Goal: Register for event/course

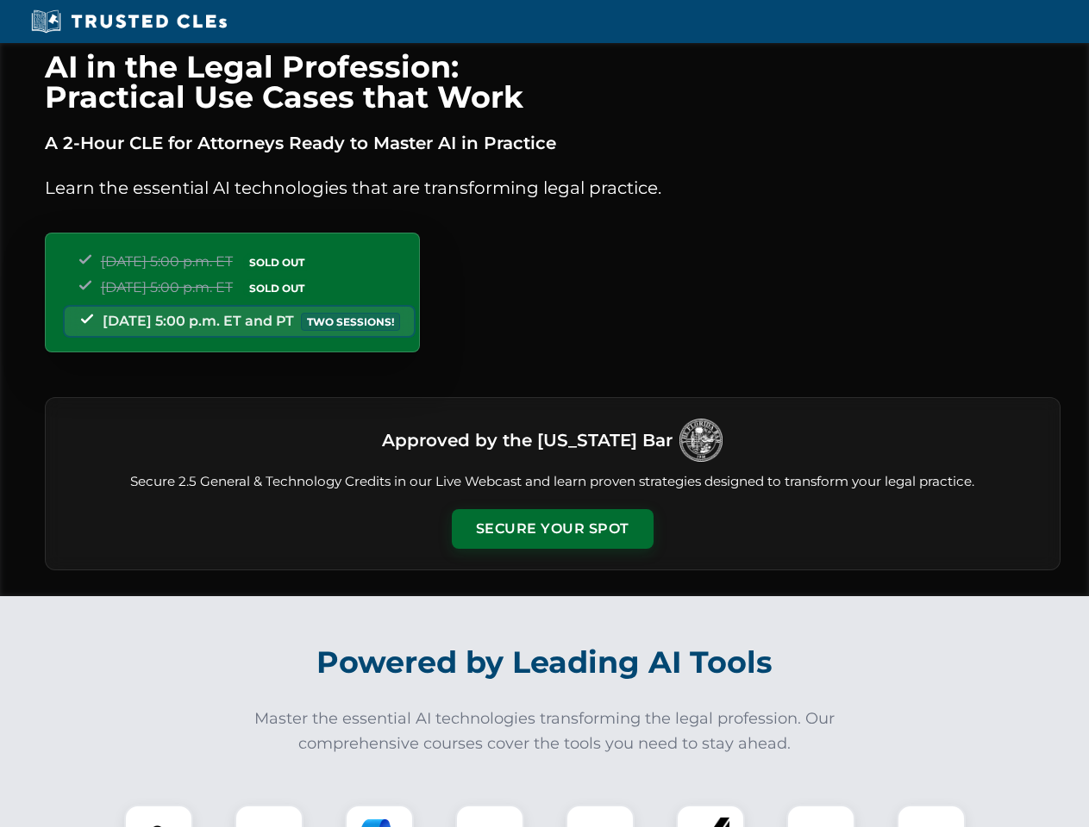
click at [552, 529] on button "Secure Your Spot" at bounding box center [553, 529] width 202 height 40
click at [159, 816] on img at bounding box center [159, 840] width 50 height 50
click at [269, 816] on div at bounding box center [268, 839] width 69 height 69
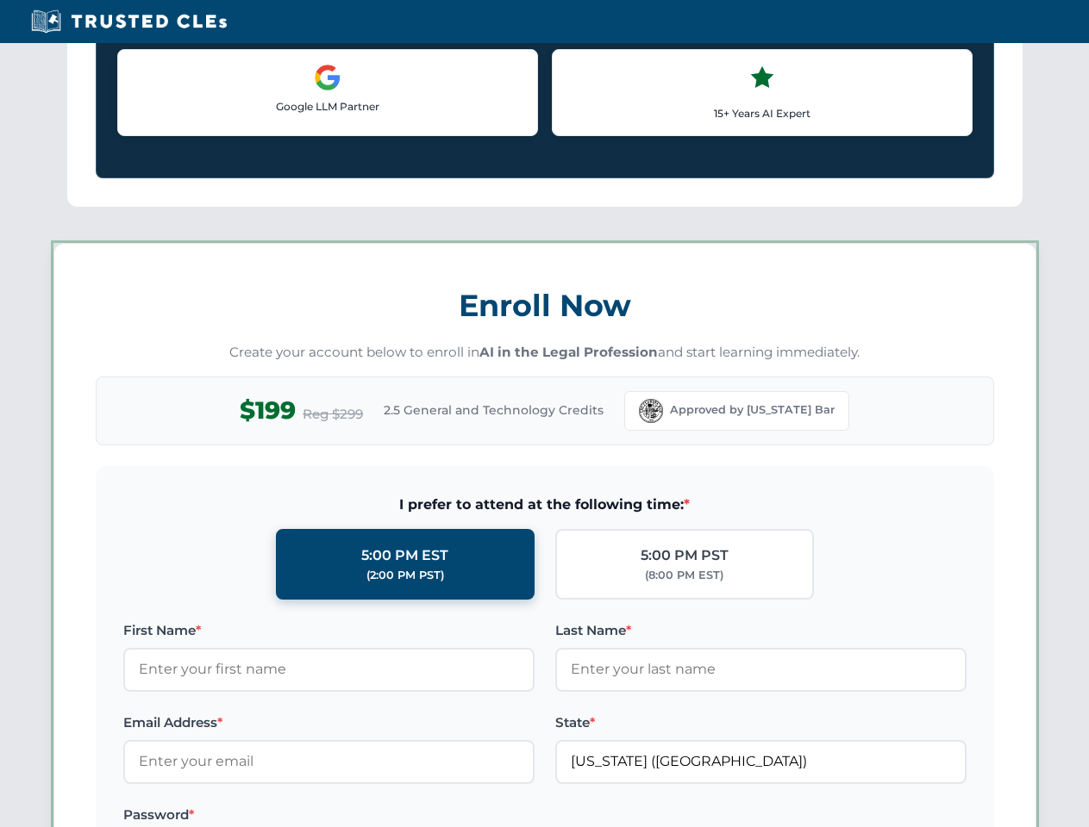
click at [490, 816] on label "Password *" at bounding box center [328, 815] width 411 height 21
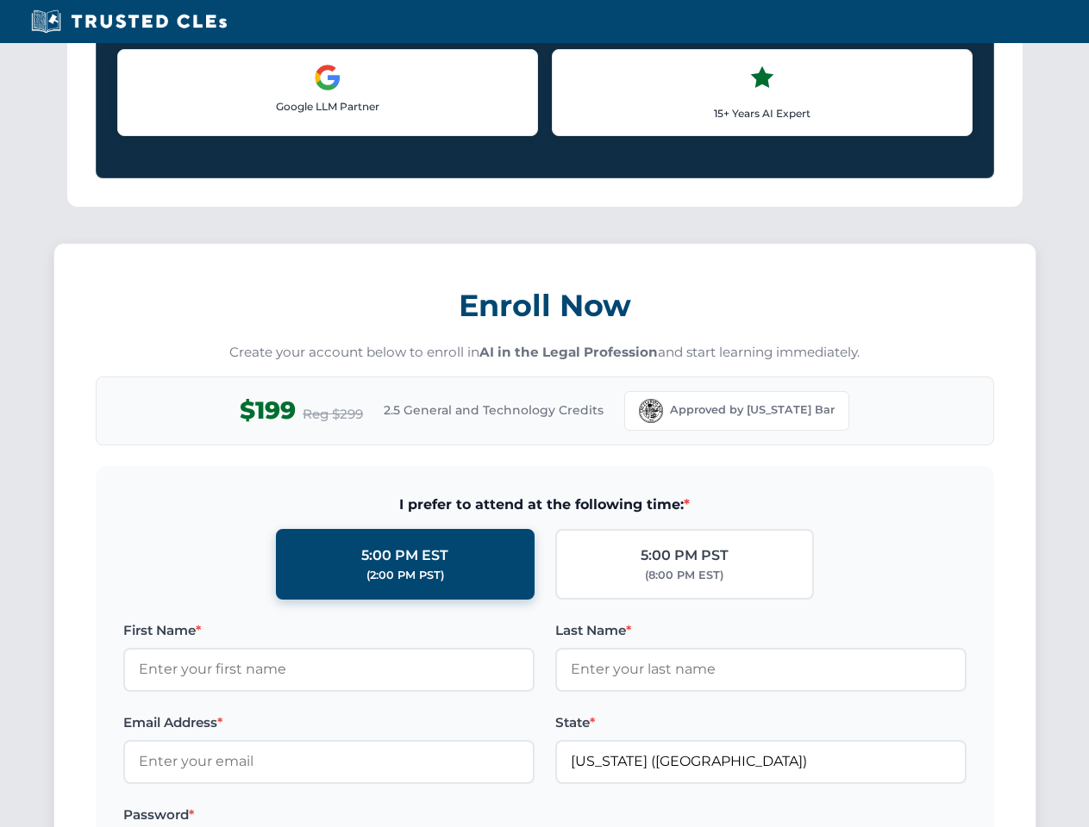
scroll to position [1692, 0]
